Goal: Task Accomplishment & Management: Manage account settings

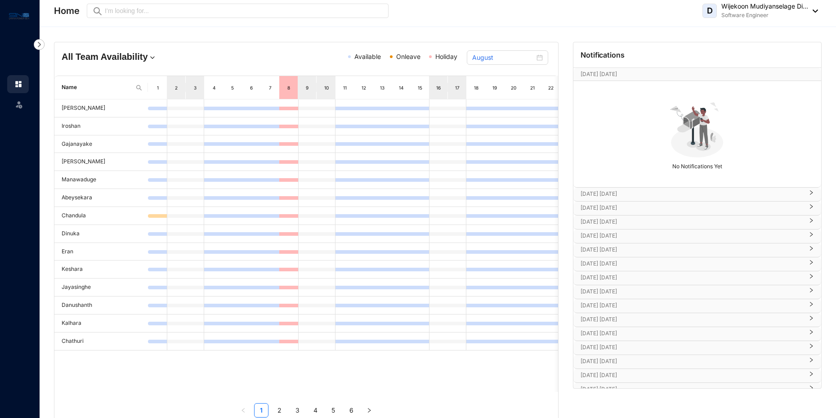
click at [820, 9] on header "Home Preview D Wijekoon Mudiyanselage Di... Software Engineer" at bounding box center [438, 13] width 797 height 27
click at [811, 18] on div "D Wijekoon Mudiyanselage Di... Software Engineer" at bounding box center [761, 11] width 116 height 18
click at [741, 36] on link "Profile Details" at bounding box center [759, 31] width 101 height 9
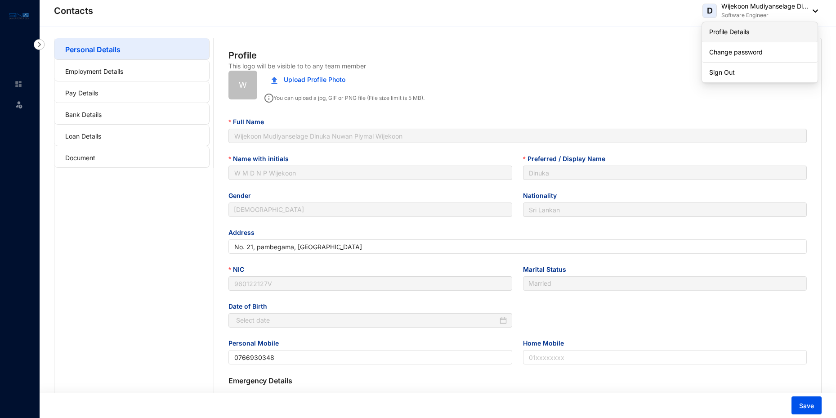
type input "[DATE]"
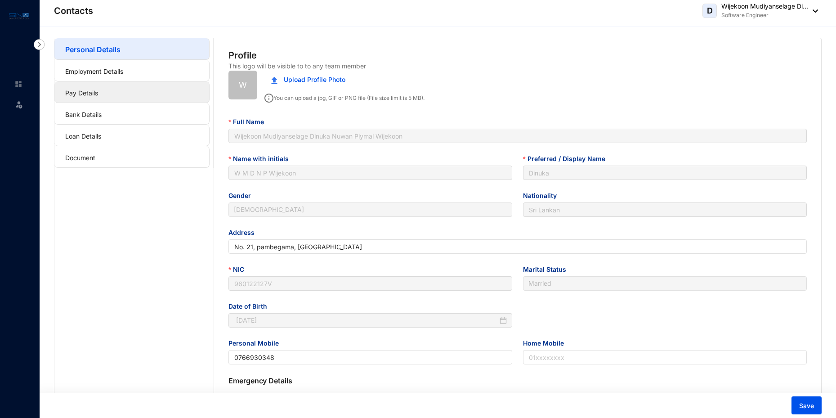
click at [93, 95] on link "Pay Details" at bounding box center [81, 93] width 33 height 8
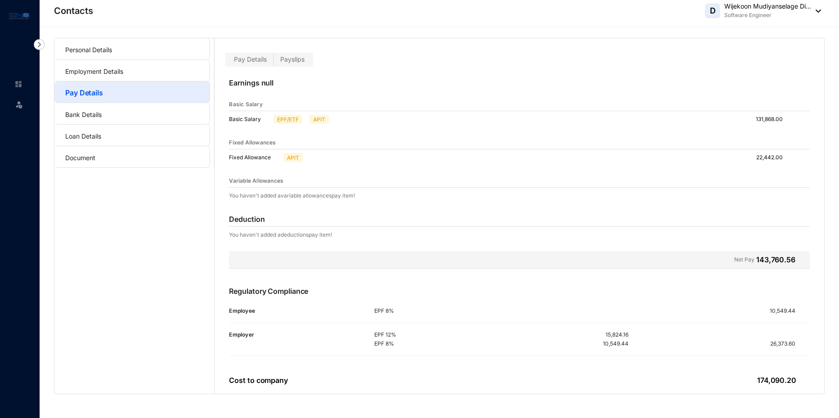
click at [291, 60] on span "Payslips" at bounding box center [292, 59] width 24 height 8
click at [273, 62] on input "Payslips" at bounding box center [273, 62] width 0 height 0
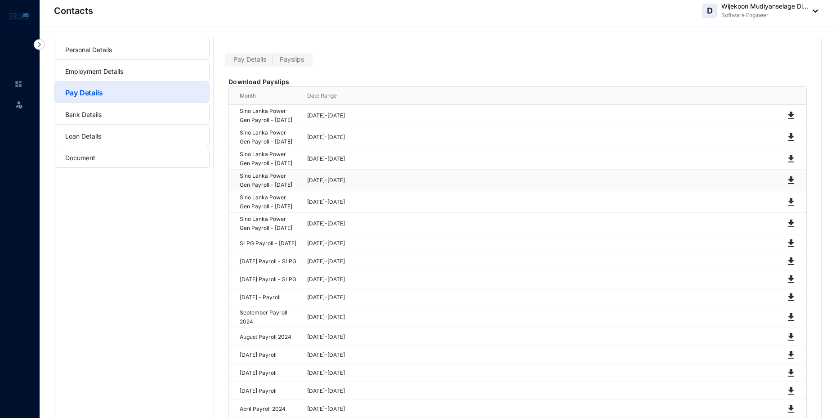
click at [790, 186] on img at bounding box center [791, 180] width 11 height 11
click at [793, 207] on img at bounding box center [791, 202] width 11 height 11
click at [796, 229] on img at bounding box center [791, 223] width 11 height 11
